Goal: Task Accomplishment & Management: Manage account settings

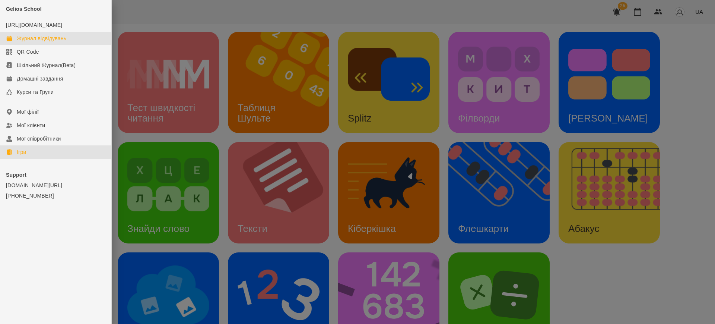
click at [35, 42] on div "Журнал відвідувань" at bounding box center [42, 38] width 50 height 7
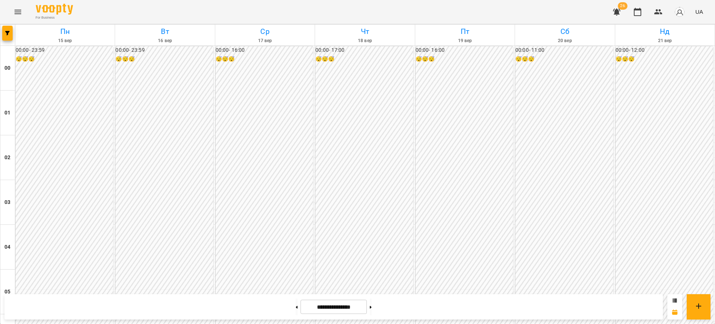
scroll to position [707, 0]
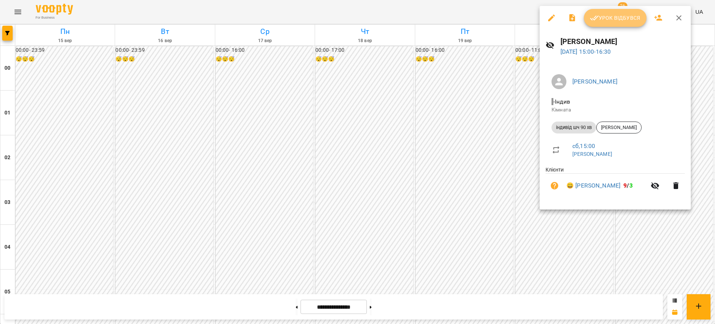
click at [626, 17] on span "Урок відбувся" at bounding box center [615, 17] width 51 height 9
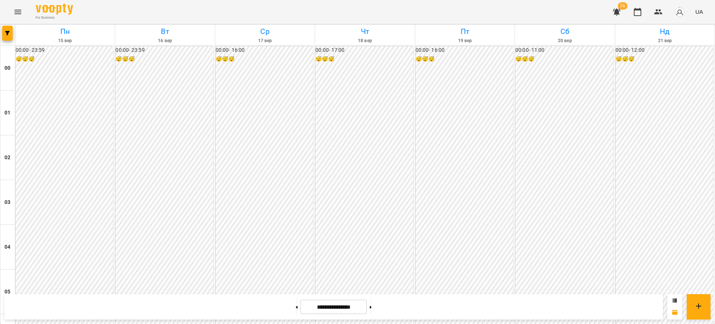
scroll to position [772, 0]
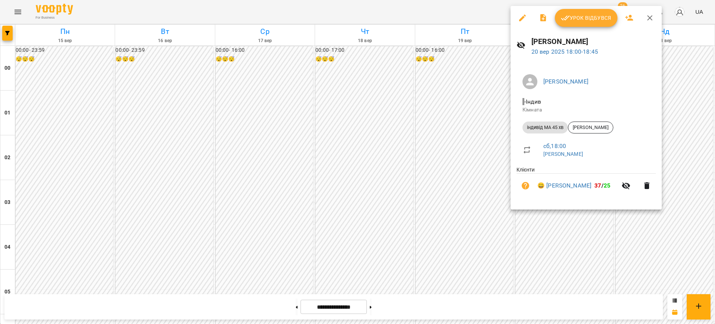
click at [580, 18] on span "Урок відбувся" at bounding box center [586, 17] width 51 height 9
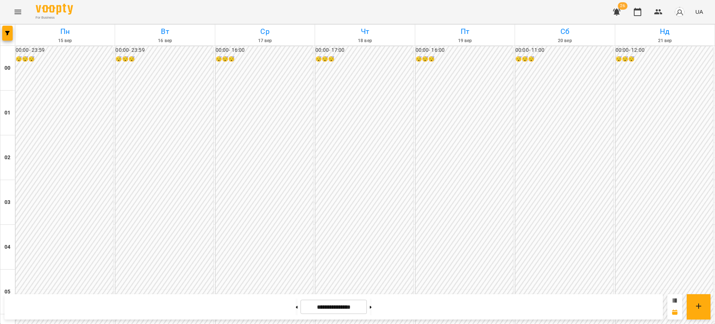
scroll to position [803, 0]
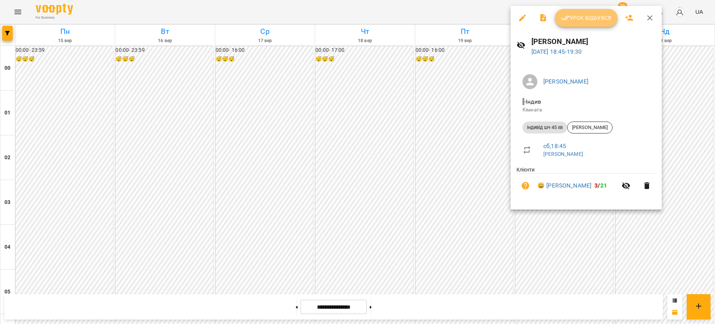
click at [584, 20] on span "Урок відбувся" at bounding box center [586, 17] width 51 height 9
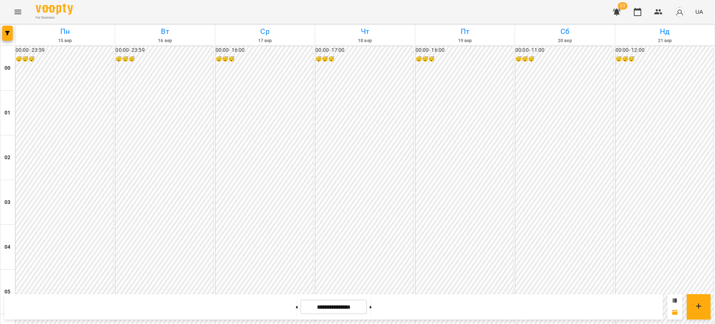
scroll to position [788, 0]
click at [17, 7] on button "Menu" at bounding box center [18, 12] width 18 height 18
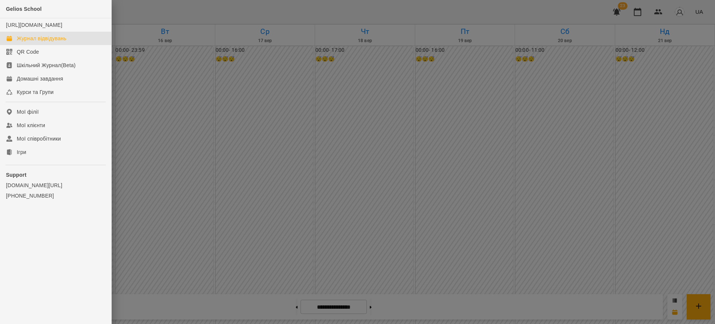
click at [13, 166] on ul "Gelios School [URL][DOMAIN_NAME] Журнал відвідувань QR Code Шкільний Журнал(Bet…" at bounding box center [55, 117] width 111 height 235
click at [20, 156] on div "Ігри" at bounding box center [21, 151] width 9 height 7
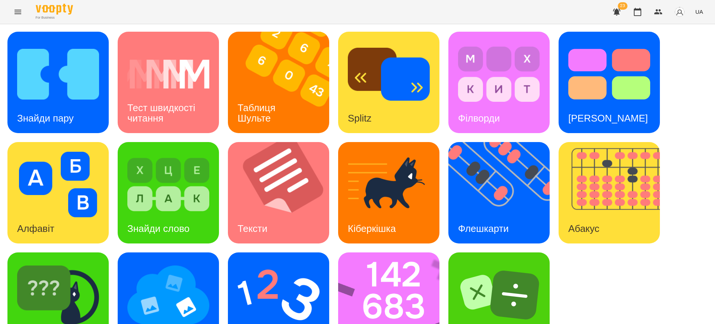
click at [696, 11] on span "UA" at bounding box center [699, 12] width 8 height 8
click at [684, 31] on div "English" at bounding box center [685, 28] width 38 height 13
